Goal: Find specific page/section: Find specific page/section

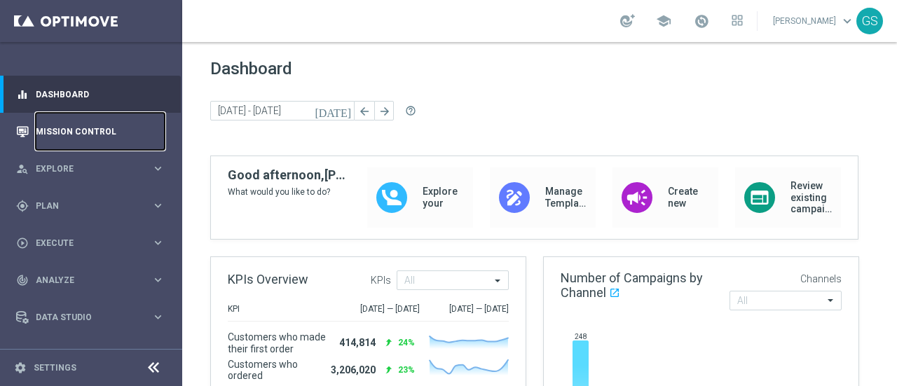
click at [113, 136] on link "Mission Control" at bounding box center [100, 131] width 129 height 37
